Goal: Book appointment/travel/reservation

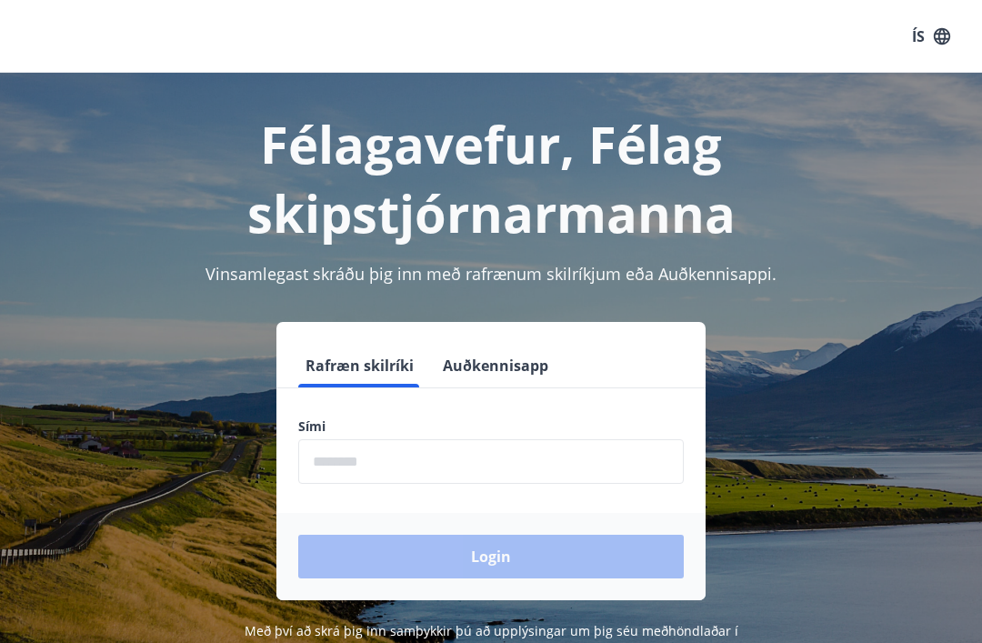
click at [437, 459] on input "phone" at bounding box center [491, 461] width 386 height 45
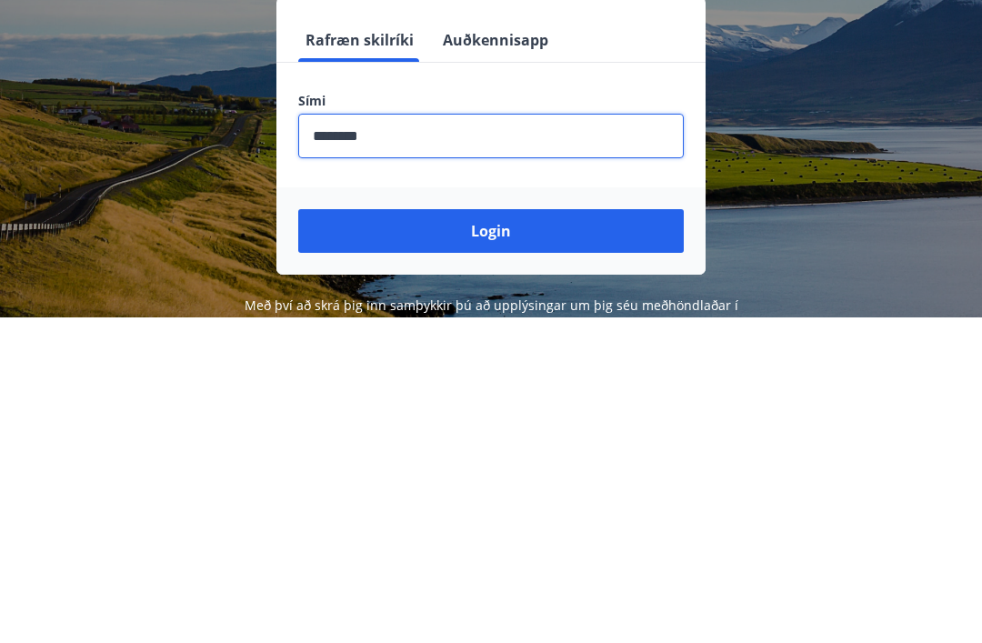
type input "********"
click at [532, 535] on button "Login" at bounding box center [491, 557] width 386 height 44
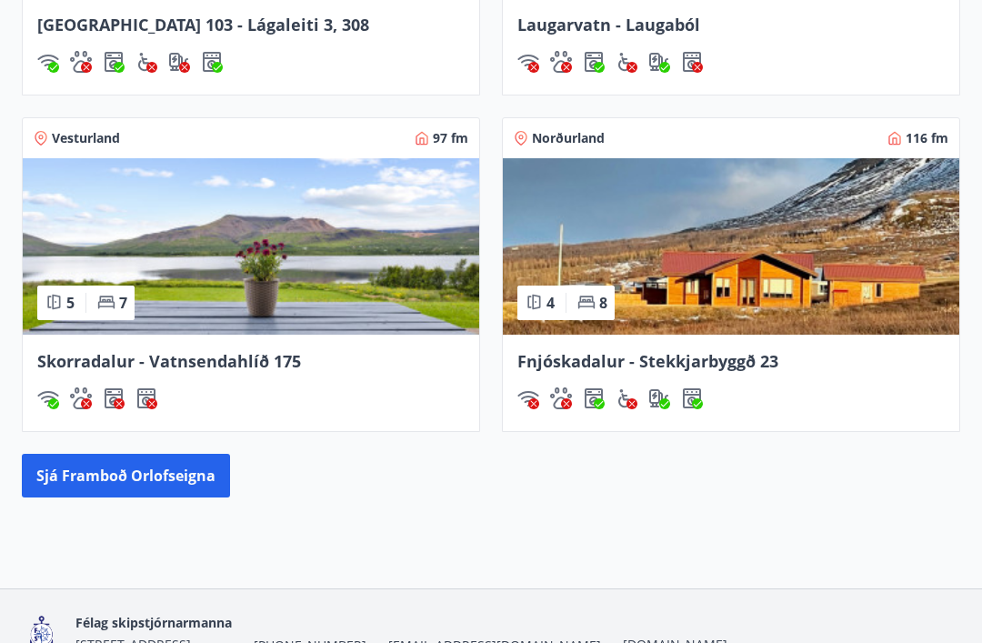
scroll to position [1485, 0]
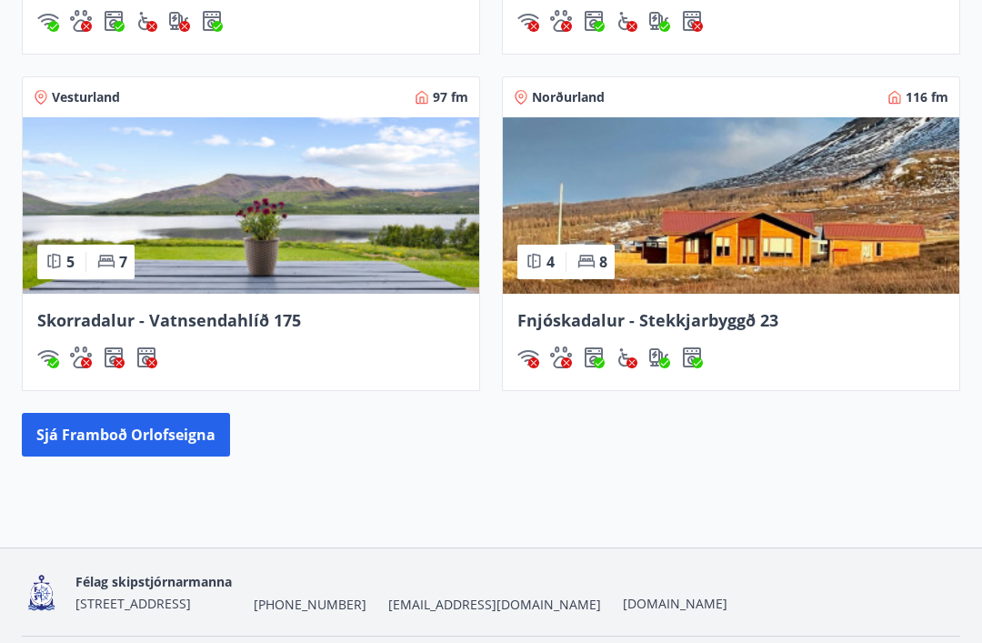
click at [176, 441] on button "Sjá framboð orlofseigna" at bounding box center [126, 435] width 208 height 44
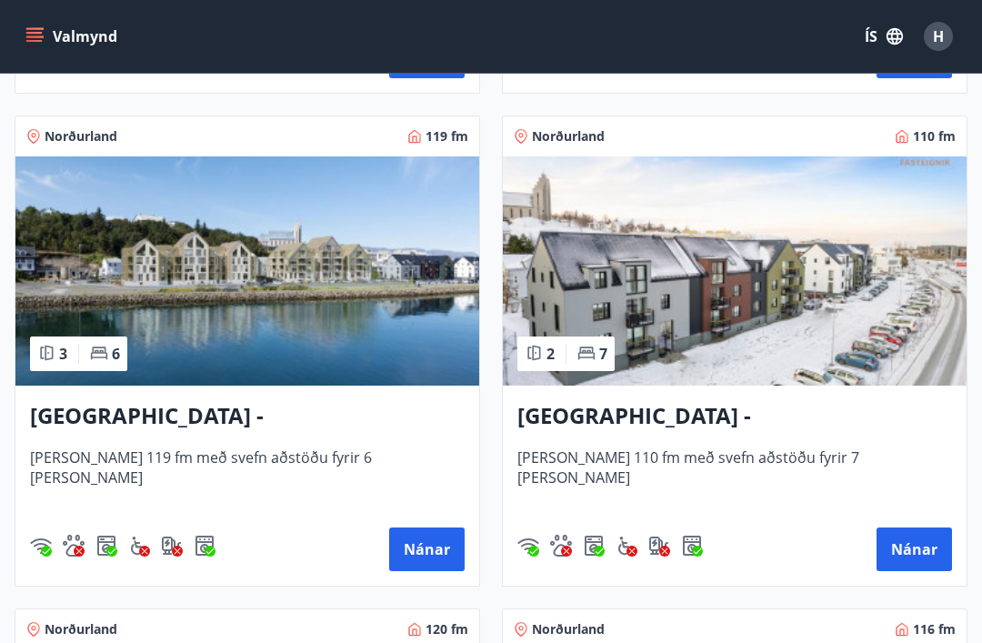
scroll to position [2759, 0]
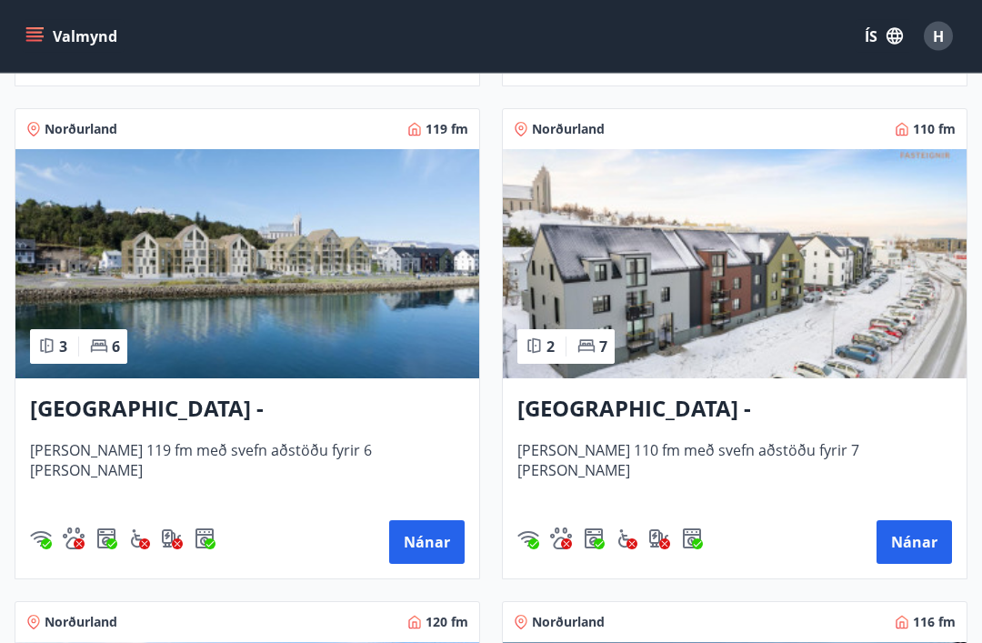
click at [436, 548] on button "Nánar" at bounding box center [426, 543] width 75 height 44
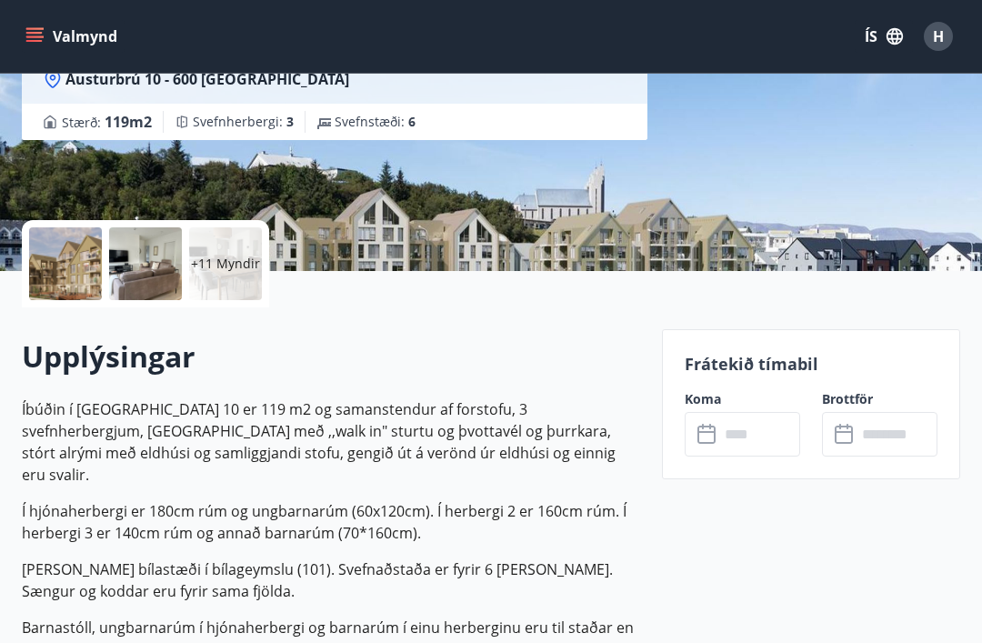
scroll to position [274, 0]
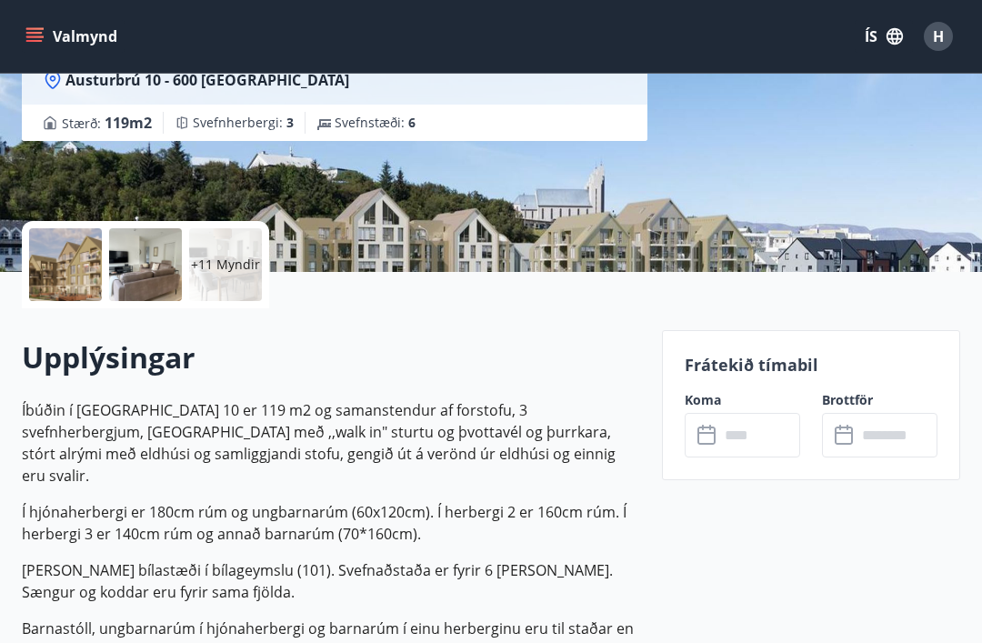
click at [719, 442] on input "text" at bounding box center [759, 435] width 81 height 45
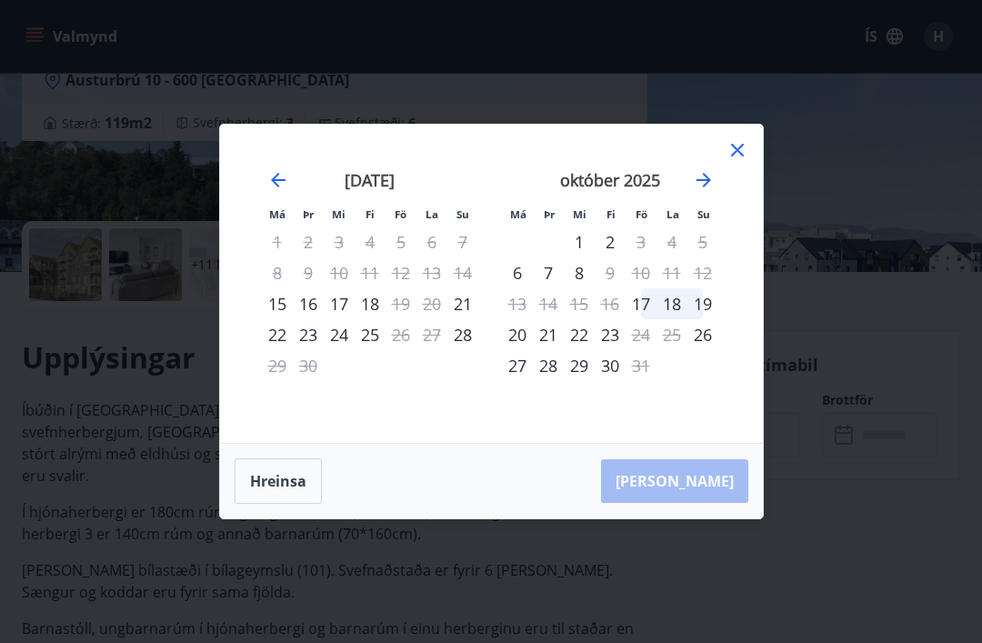
click at [708, 187] on icon "Move forward to switch to the next month." at bounding box center [704, 180] width 22 height 22
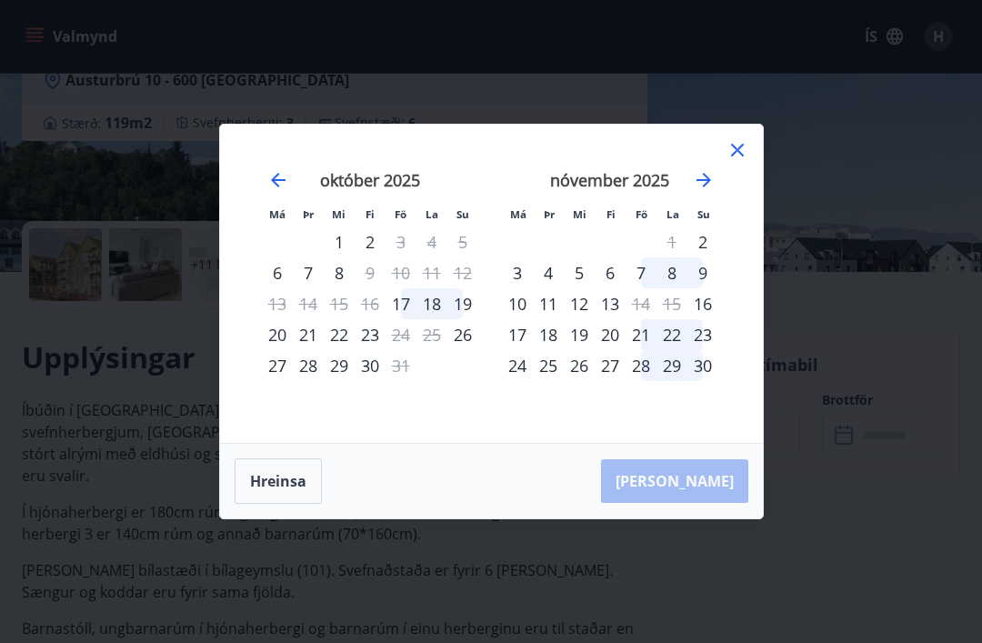
click at [309, 481] on button "Hreinsa" at bounding box center [278, 480] width 87 height 45
click at [739, 154] on icon at bounding box center [738, 150] width 22 height 22
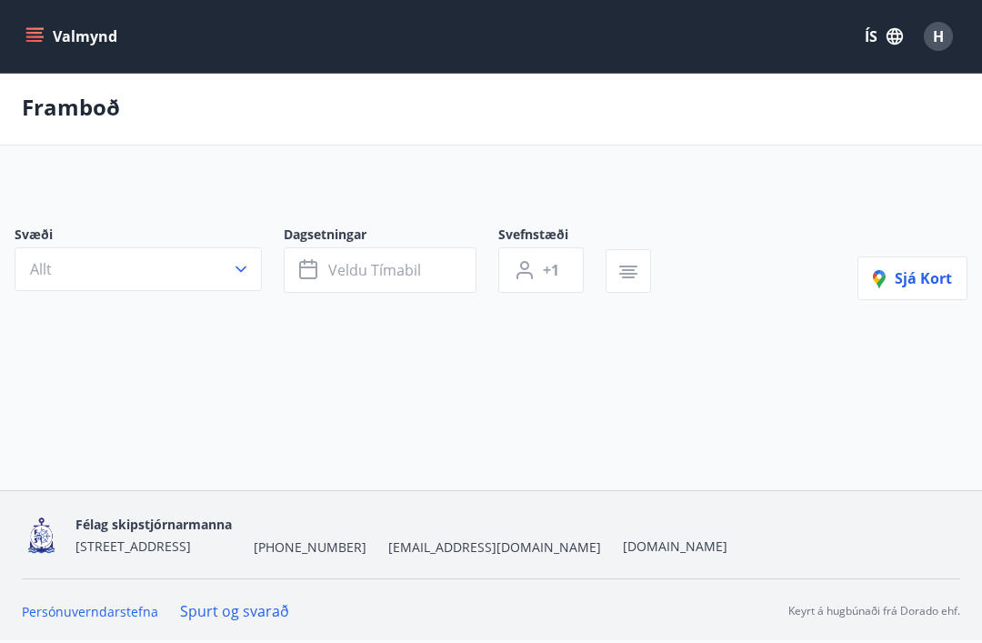
scroll to position [58, 0]
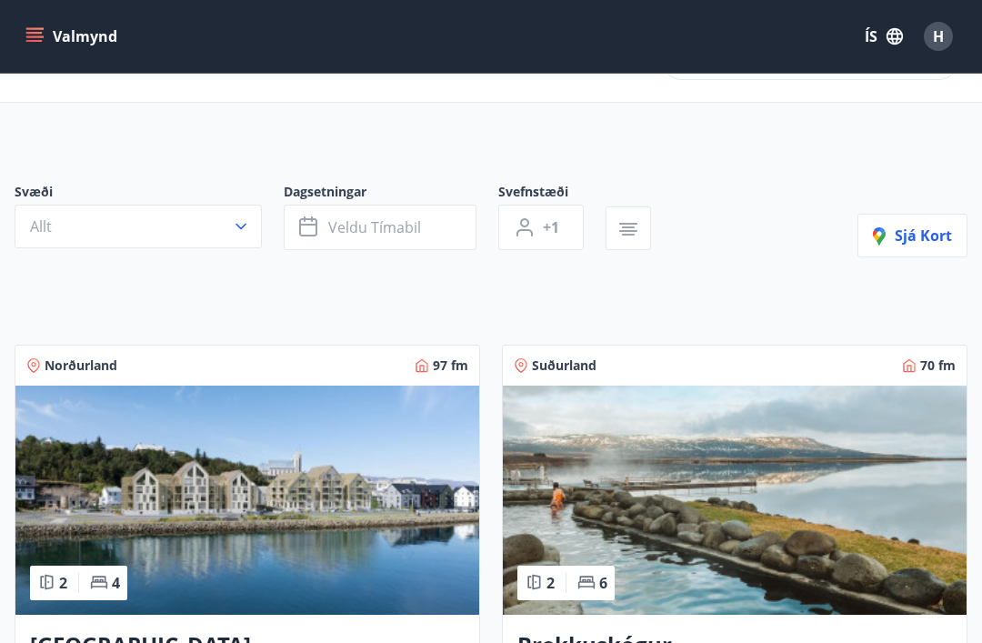
click at [245, 230] on icon "button" at bounding box center [241, 226] width 18 height 18
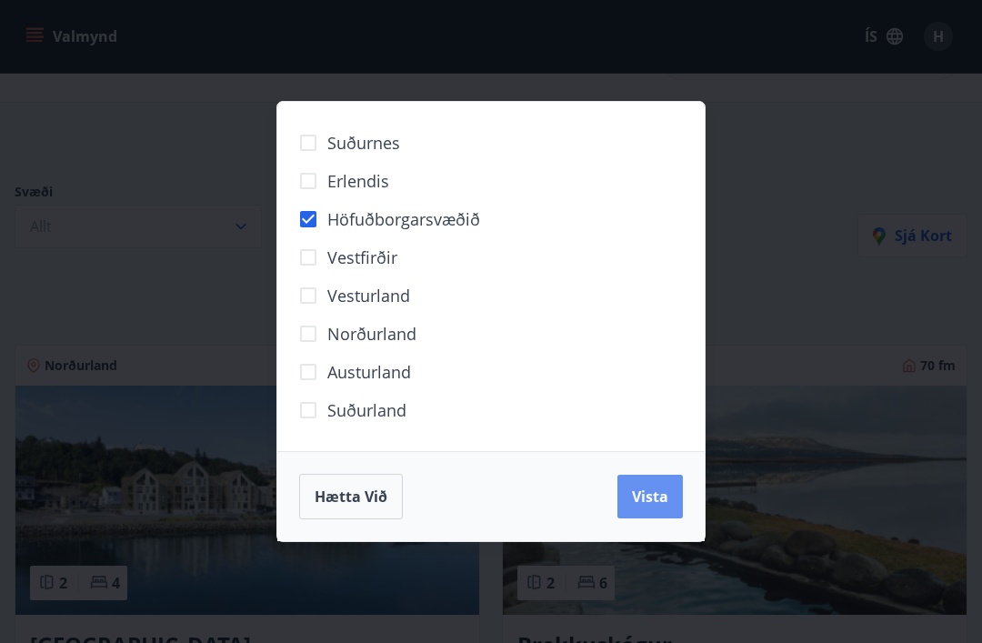
click at [662, 498] on span "Vista" at bounding box center [650, 497] width 36 height 20
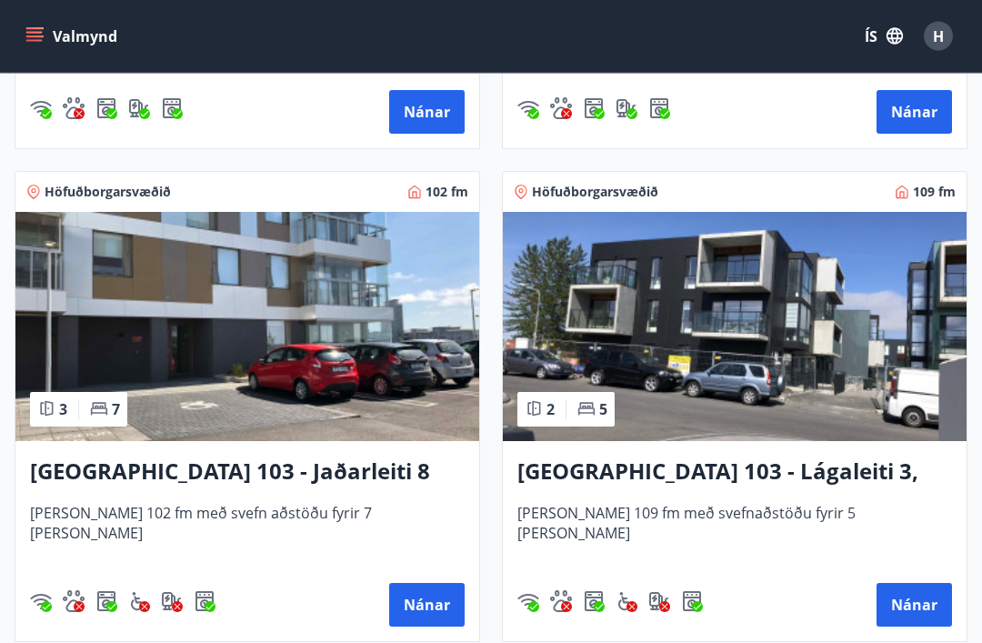
scroll to position [1262, 0]
click at [918, 601] on button "Nánar" at bounding box center [914, 605] width 75 height 44
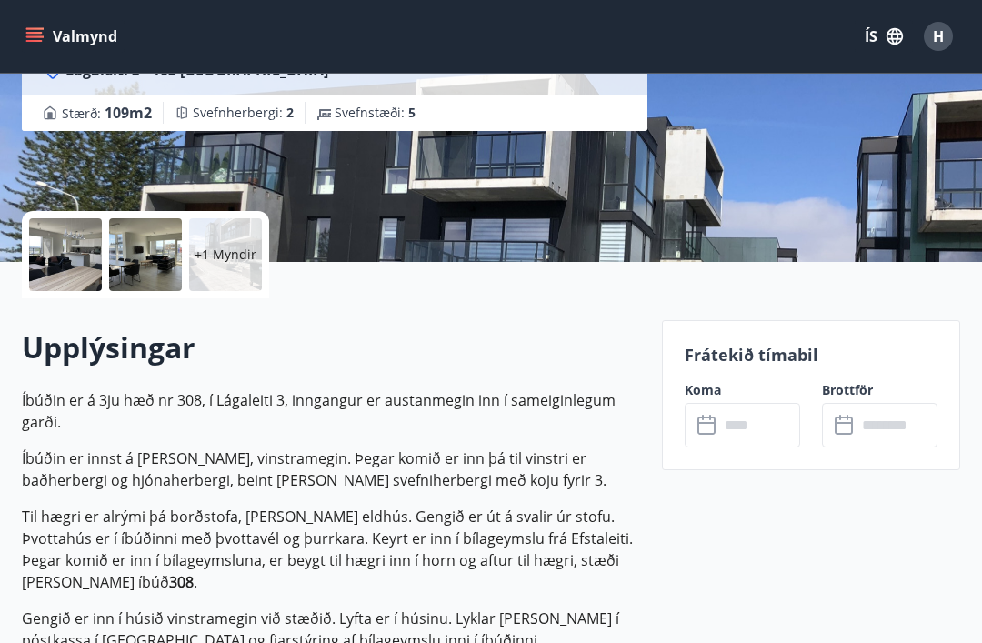
scroll to position [283, 0]
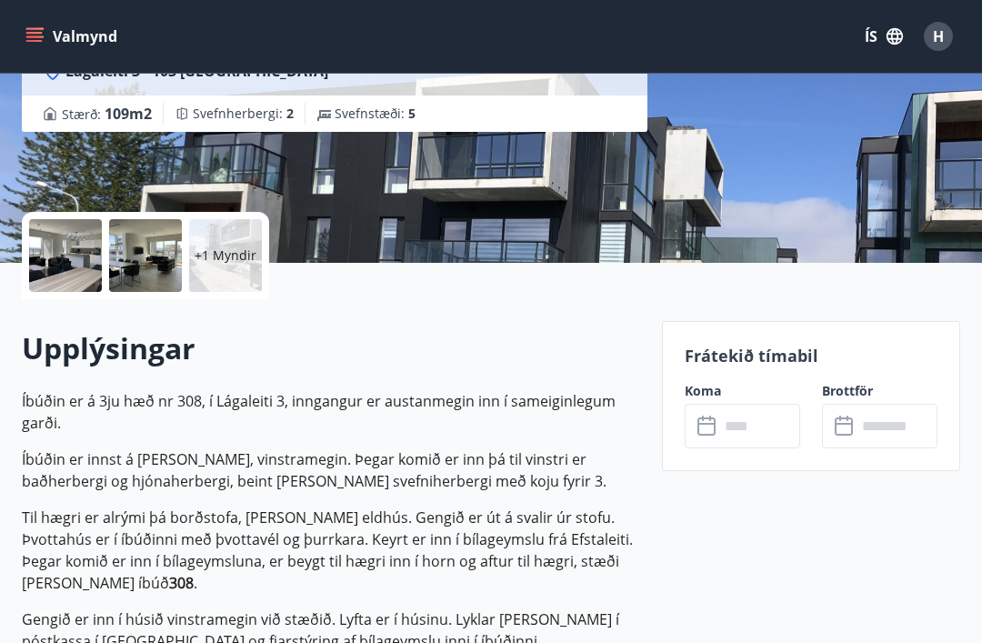
click at [738, 426] on input "text" at bounding box center [759, 426] width 81 height 45
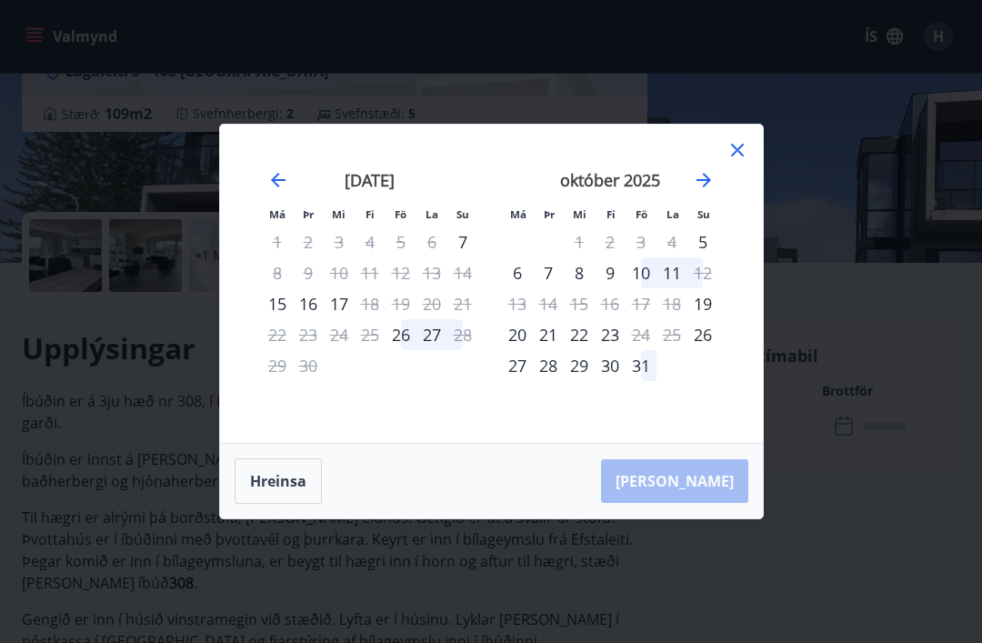
click at [746, 150] on icon at bounding box center [738, 150] width 22 height 22
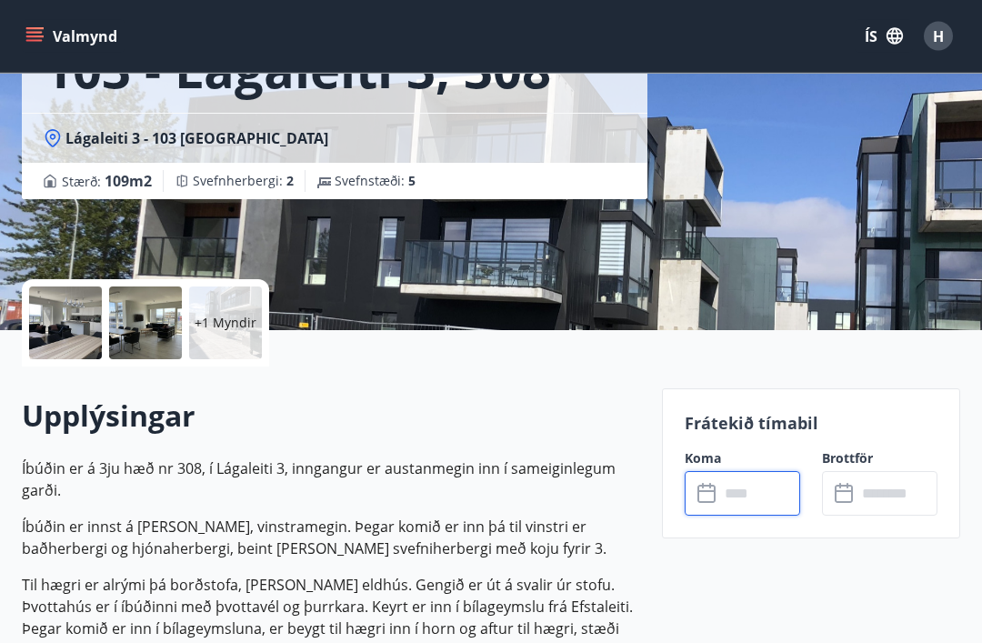
scroll to position [0, 0]
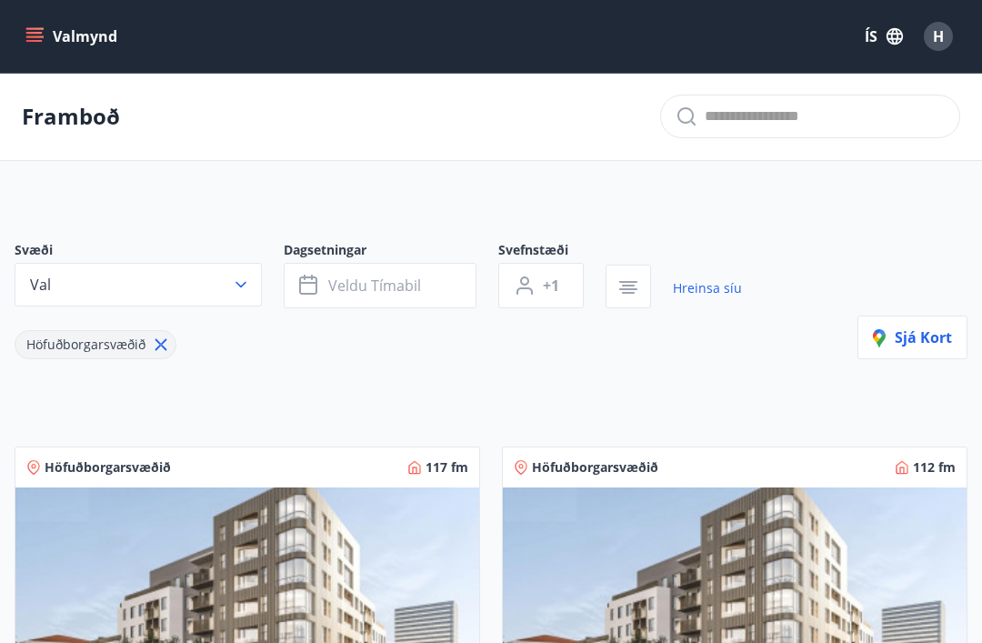
scroll to position [58, 0]
